Goal: Information Seeking & Learning: Learn about a topic

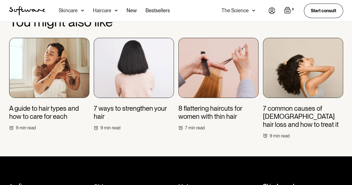
scroll to position [1960, 0]
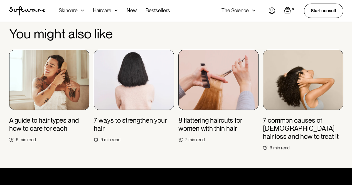
click at [146, 84] on img at bounding box center [134, 80] width 80 height 60
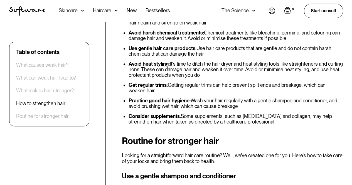
scroll to position [1263, 0]
